Goal: Task Accomplishment & Management: Manage account settings

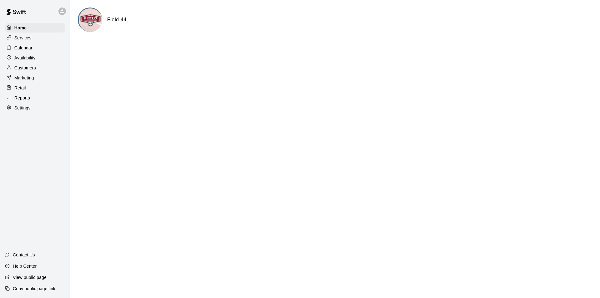
click at [29, 48] on p "Calendar" at bounding box center [23, 48] width 18 height 6
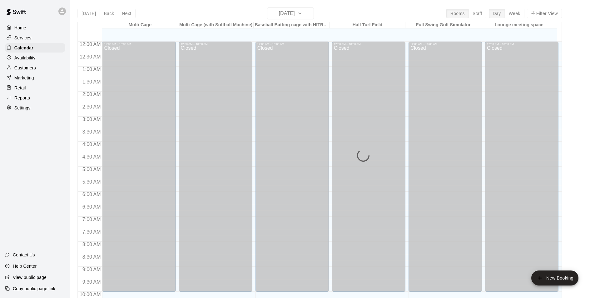
scroll to position [318, 0]
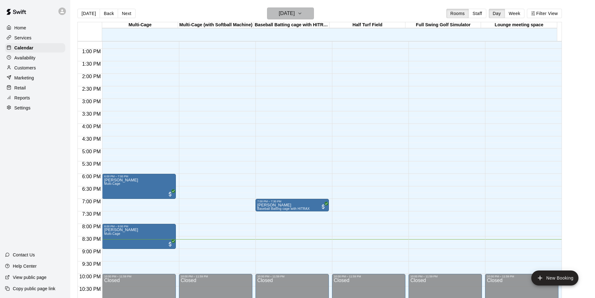
click at [303, 17] on icon "button" at bounding box center [300, 14] width 5 height 8
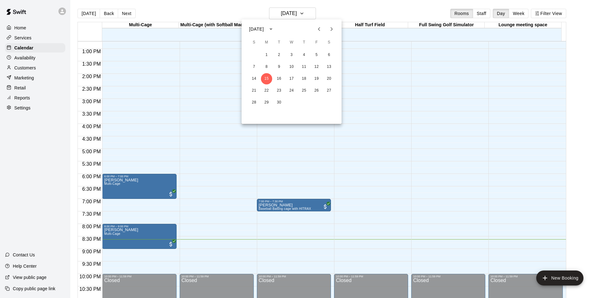
click at [334, 31] on icon "Next month" at bounding box center [332, 29] width 8 height 8
click at [315, 68] on button "10" at bounding box center [316, 66] width 11 height 11
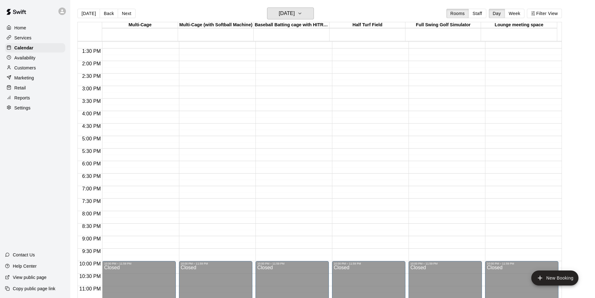
scroll to position [337, 0]
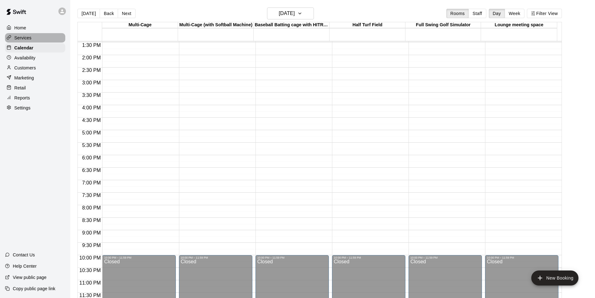
click at [20, 35] on div "Services" at bounding box center [35, 37] width 60 height 9
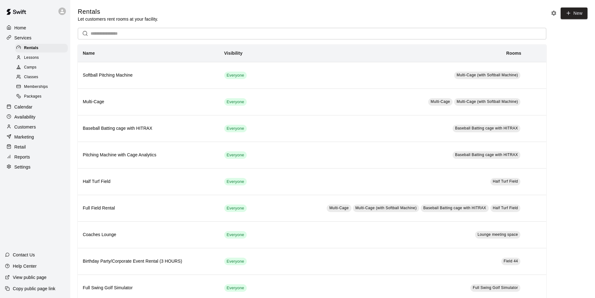
click at [28, 130] on p "Customers" at bounding box center [25, 127] width 22 height 6
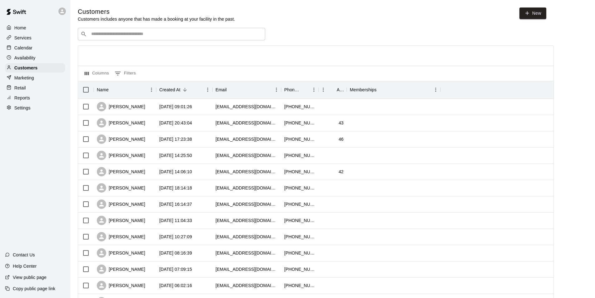
click at [116, 37] on input "Search customers by name or email" at bounding box center [175, 34] width 173 height 6
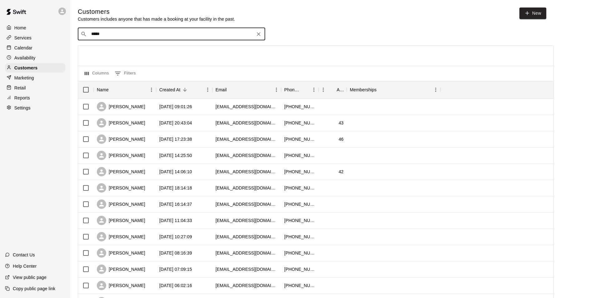
type input "******"
click at [123, 53] on span "[EMAIL_ADDRESS][DOMAIN_NAME]" at bounding box center [128, 55] width 67 height 4
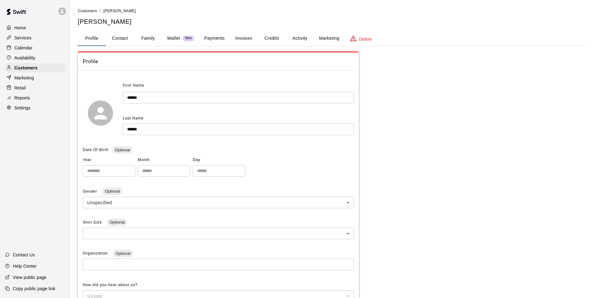
click at [323, 36] on button "Marketing" at bounding box center [329, 38] width 30 height 15
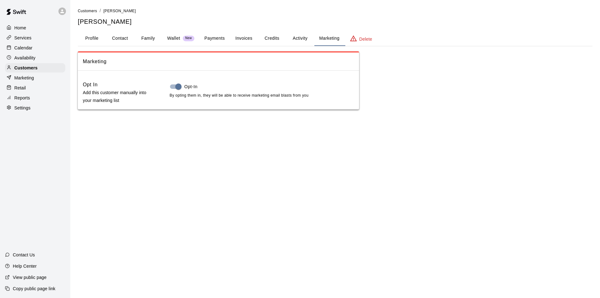
click at [302, 37] on button "Activity" at bounding box center [300, 38] width 28 height 15
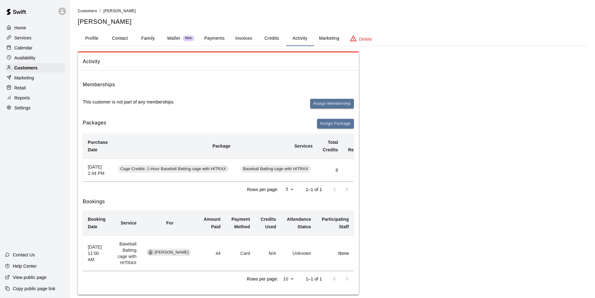
click at [325, 39] on button "Marketing" at bounding box center [329, 38] width 30 height 15
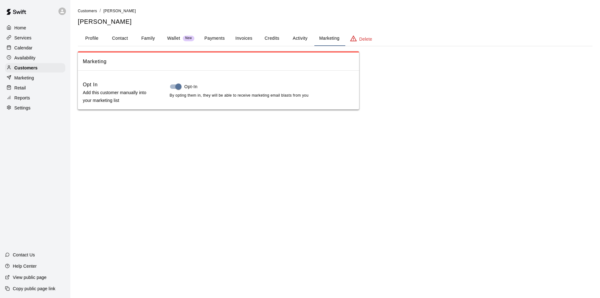
click at [274, 38] on button "Credits" at bounding box center [272, 38] width 28 height 15
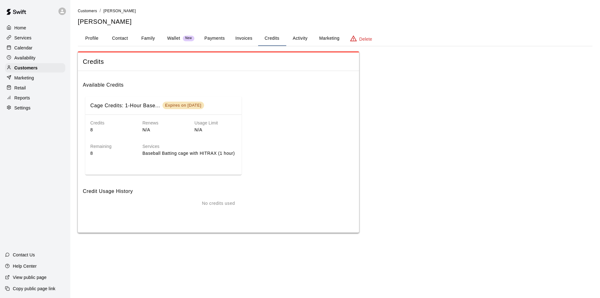
click at [235, 38] on button "Invoices" at bounding box center [244, 38] width 28 height 15
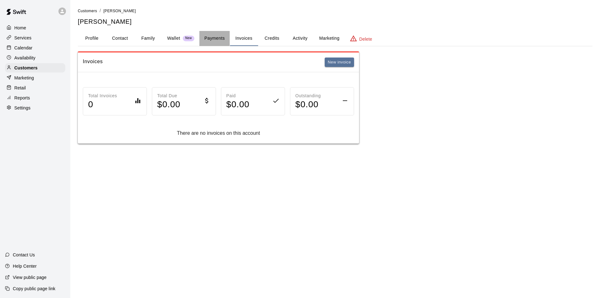
click at [216, 38] on button "Payments" at bounding box center [214, 38] width 30 height 15
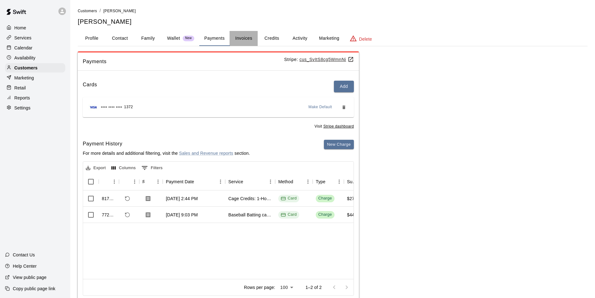
click at [246, 38] on button "Invoices" at bounding box center [244, 38] width 28 height 15
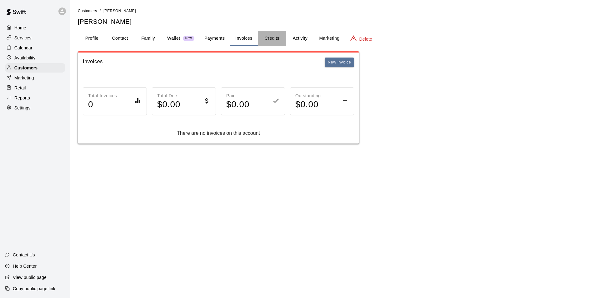
click at [271, 38] on button "Credits" at bounding box center [272, 38] width 28 height 15
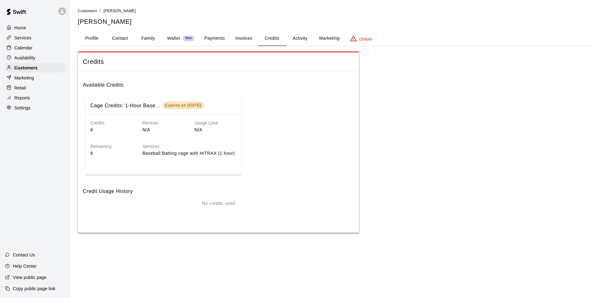
click at [176, 41] on p "Wallet" at bounding box center [173, 38] width 13 height 7
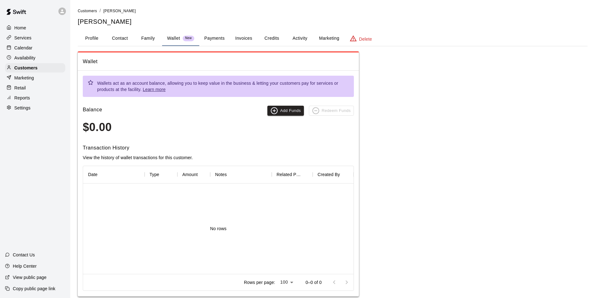
click at [144, 38] on button "Family" at bounding box center [148, 38] width 28 height 15
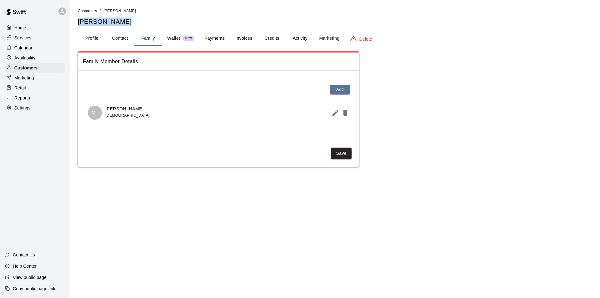
drag, startPoint x: 118, startPoint y: 22, endPoint x: 77, endPoint y: 21, distance: 41.3
click at [77, 21] on div "Customers / [PERSON_NAME] [PERSON_NAME] Profile Contact Family Wallet New Payme…" at bounding box center [335, 87] width 525 height 159
copy h5 "[PERSON_NAME]"
click at [26, 53] on div "Calendar" at bounding box center [35, 47] width 60 height 9
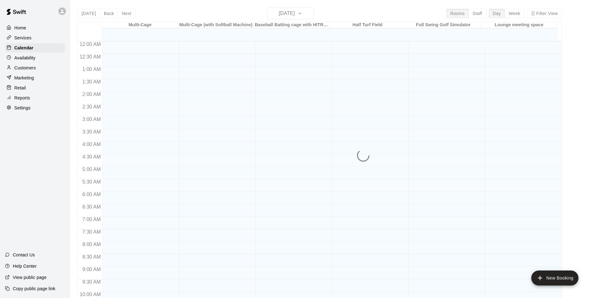
scroll to position [318, 0]
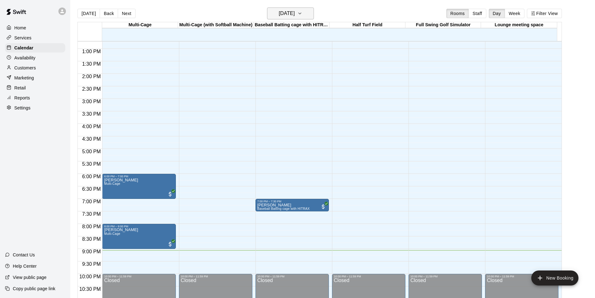
click at [295, 17] on h6 "[DATE]" at bounding box center [287, 13] width 16 height 9
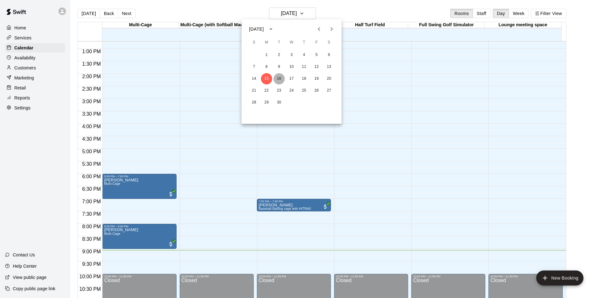
click at [278, 81] on button "16" at bounding box center [278, 78] width 11 height 11
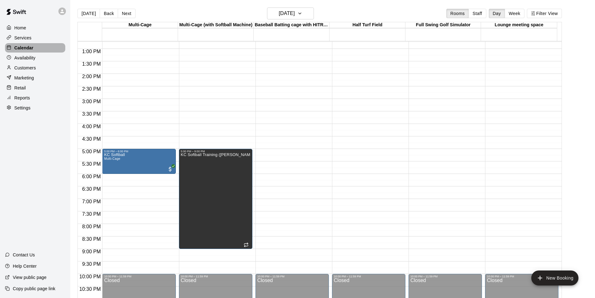
click at [22, 46] on p "Calendar" at bounding box center [23, 48] width 19 height 6
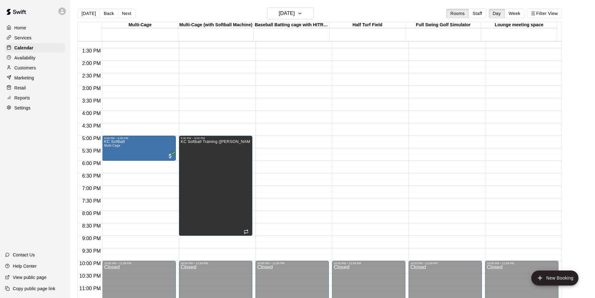
scroll to position [337, 0]
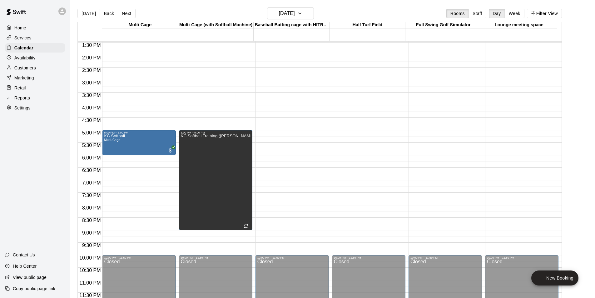
click at [33, 101] on div "Reports" at bounding box center [35, 97] width 60 height 9
